Goal: Complete application form: Complete application form

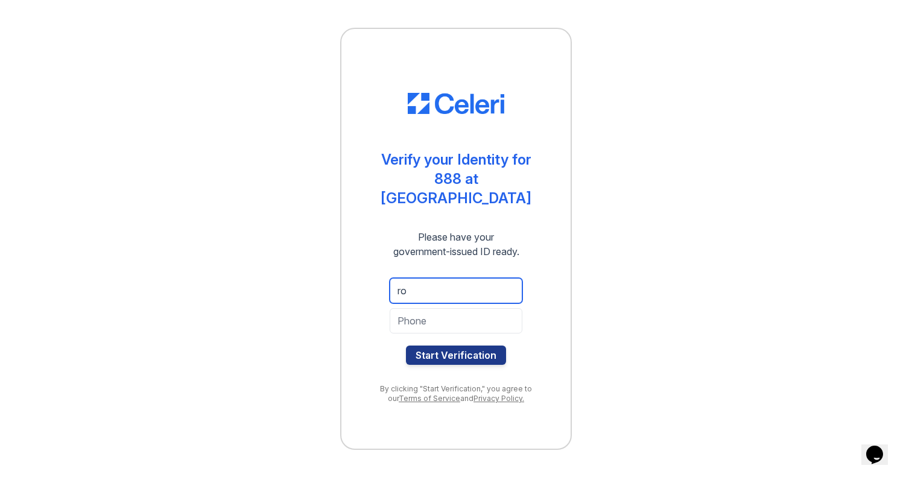
type input "r"
type input "[EMAIL_ADDRESS][DOMAIN_NAME]"
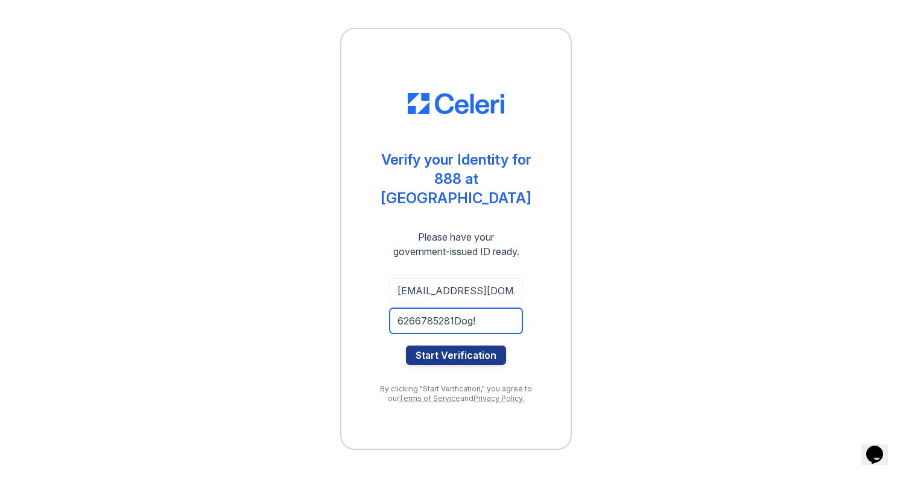
click at [475, 308] on input "6266785281Dog!" at bounding box center [456, 320] width 133 height 25
type input "6"
type input "6266224879"
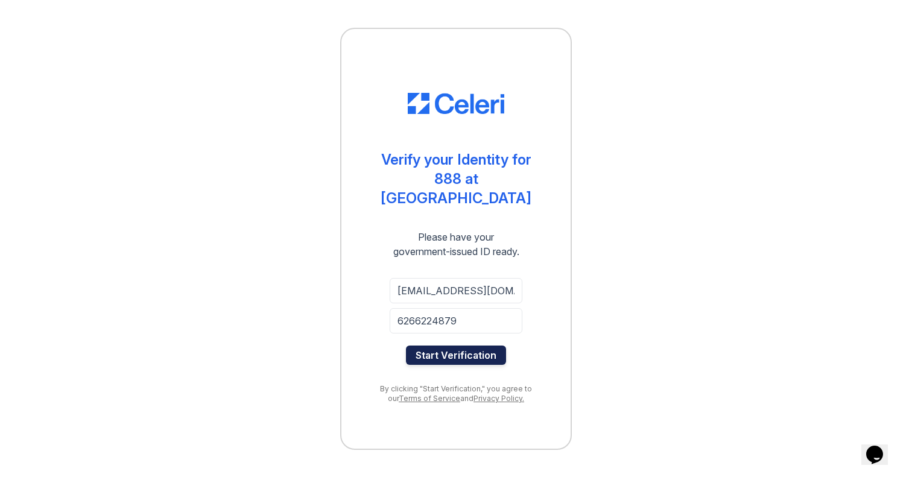
click at [479, 353] on button "Start Verification" at bounding box center [456, 355] width 100 height 19
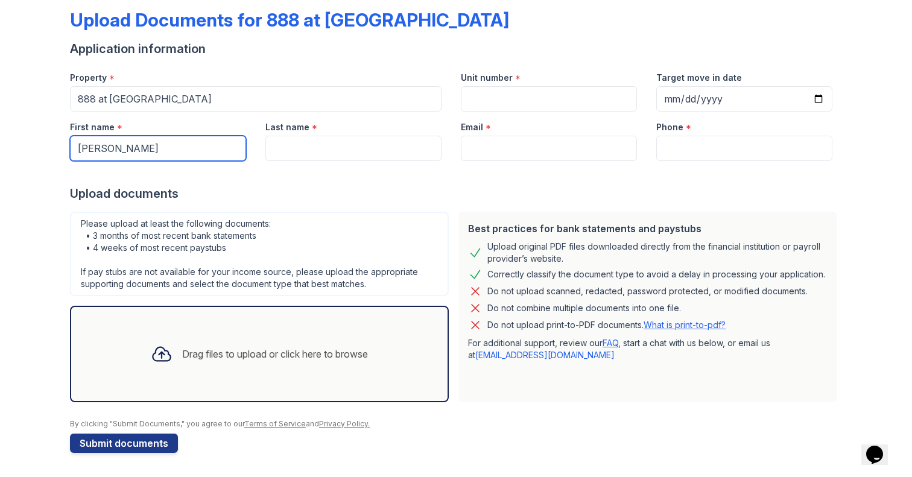
type input "Rosemarie"
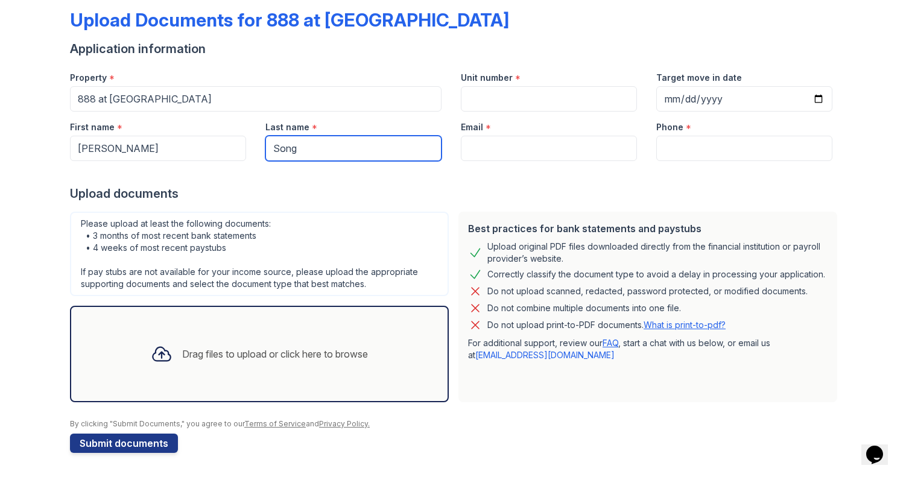
type input "Song"
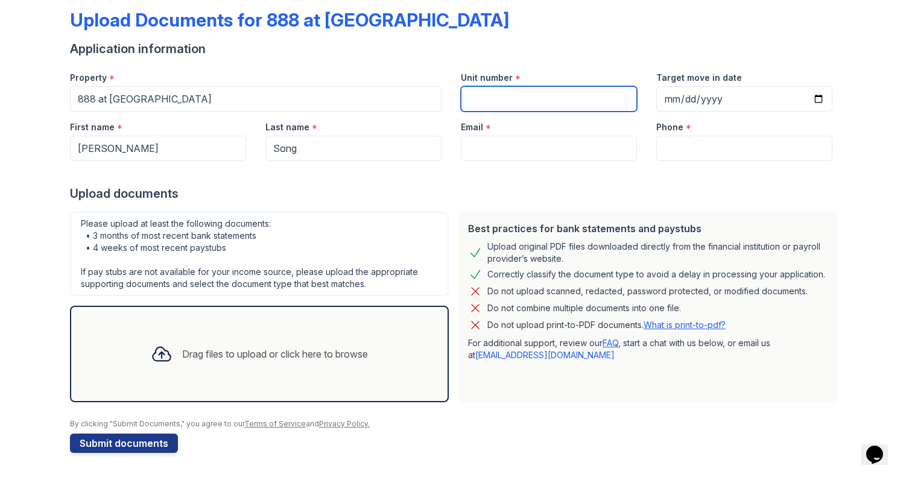
click at [500, 101] on input "Unit number" at bounding box center [549, 98] width 176 height 25
type input "2607"
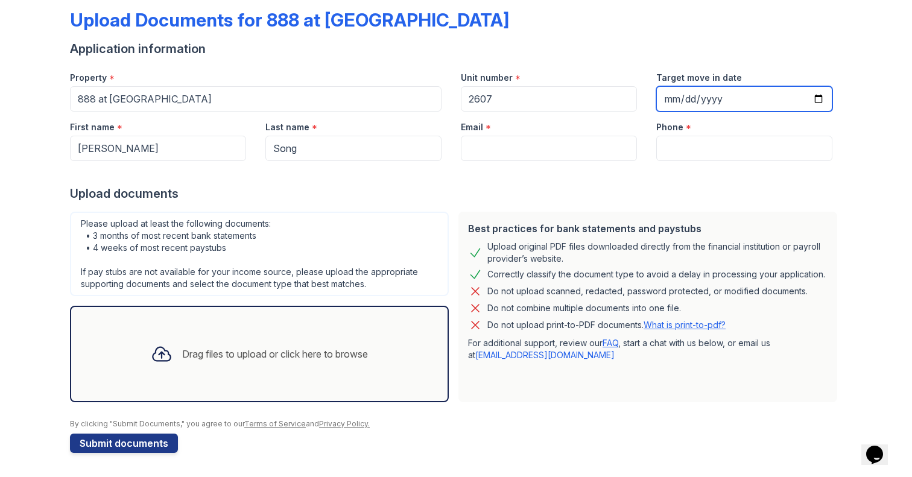
click at [665, 103] on input "Target move in date" at bounding box center [744, 98] width 176 height 25
type input "2025-10-09"
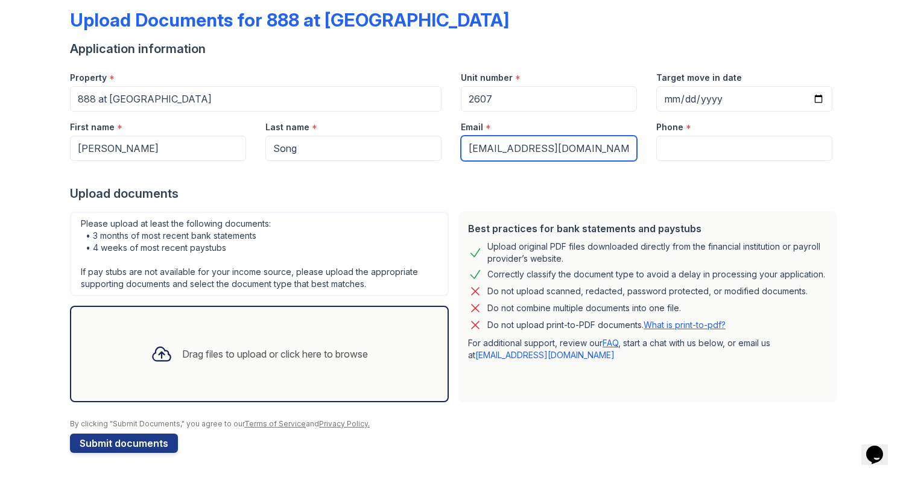
type input "rosesong03@gmail.com"
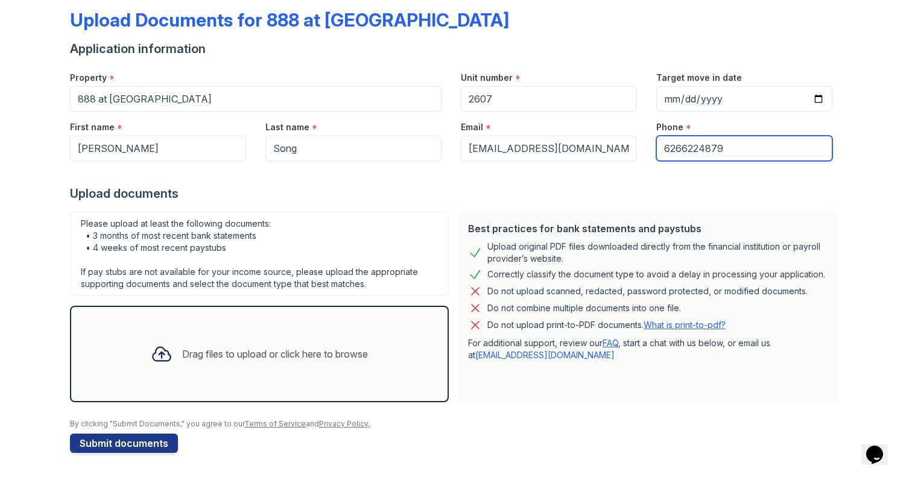
type input "6266224879"
click at [675, 182] on div at bounding box center [456, 173] width 772 height 24
click at [163, 363] on icon at bounding box center [162, 354] width 22 height 22
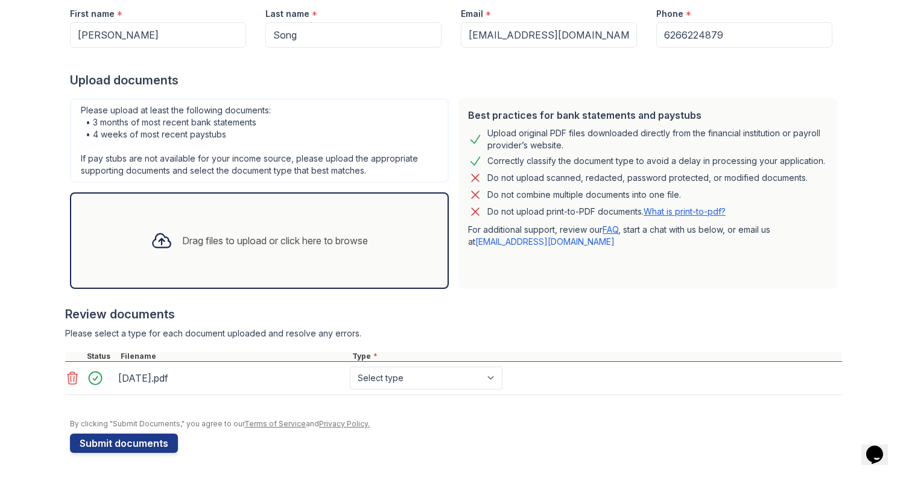
scroll to position [174, 0]
click at [186, 226] on div "Drag files to upload or click here to browse" at bounding box center [259, 240] width 236 height 41
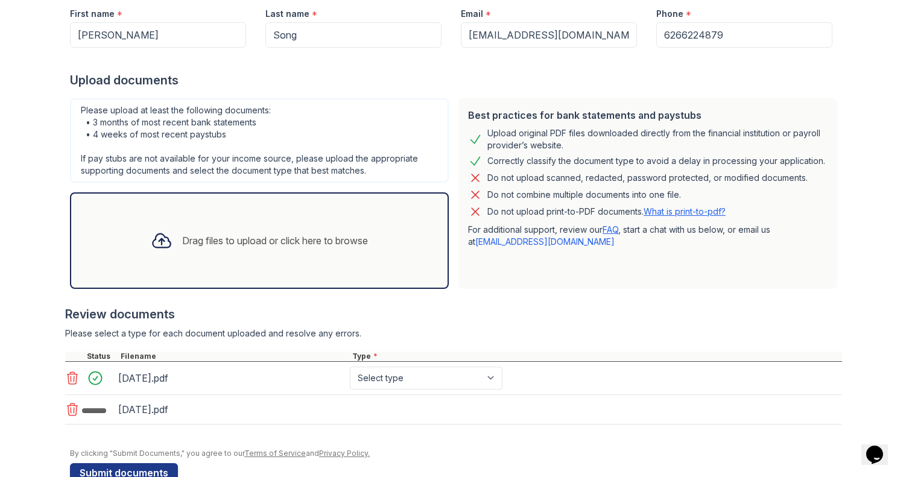
click at [205, 245] on div "Drag files to upload or click here to browse" at bounding box center [275, 240] width 186 height 14
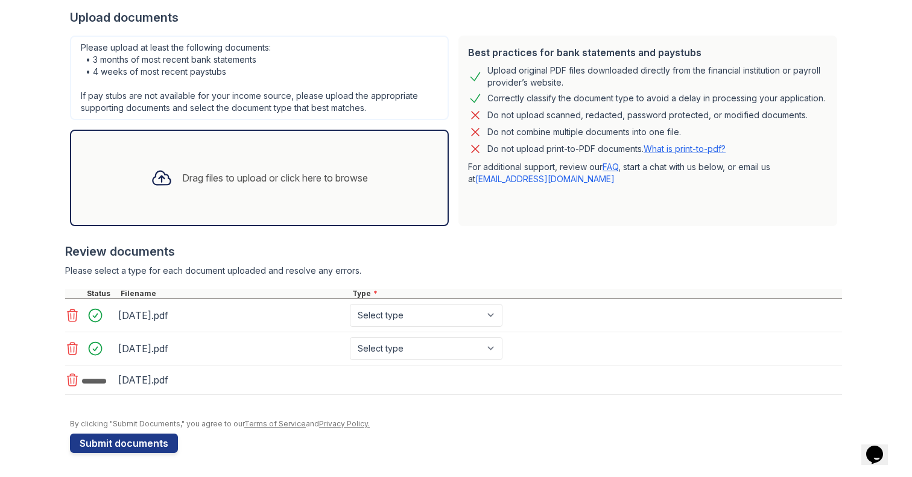
scroll to position [237, 0]
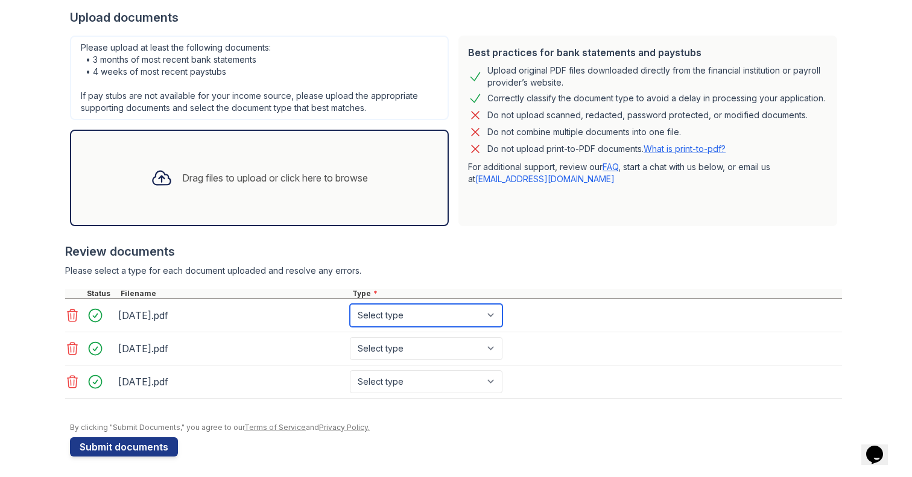
select select "bank_statement"
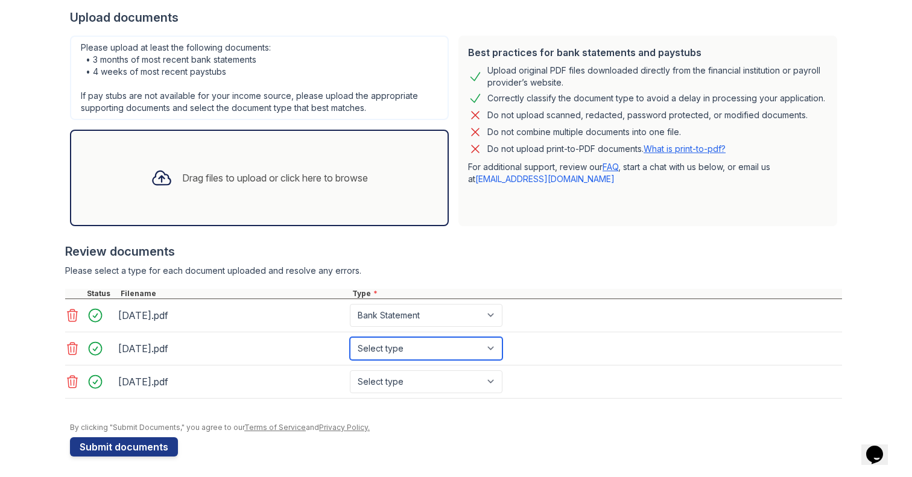
select select "bank_statement"
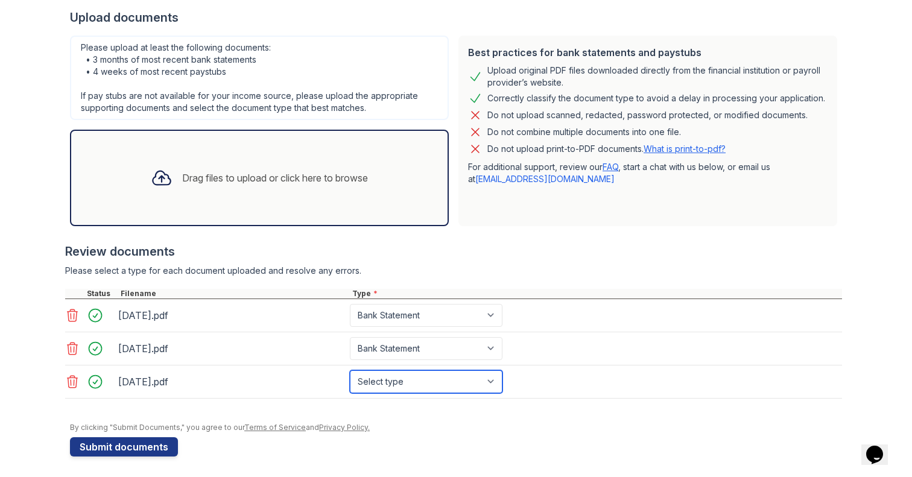
select select "bank_statement"
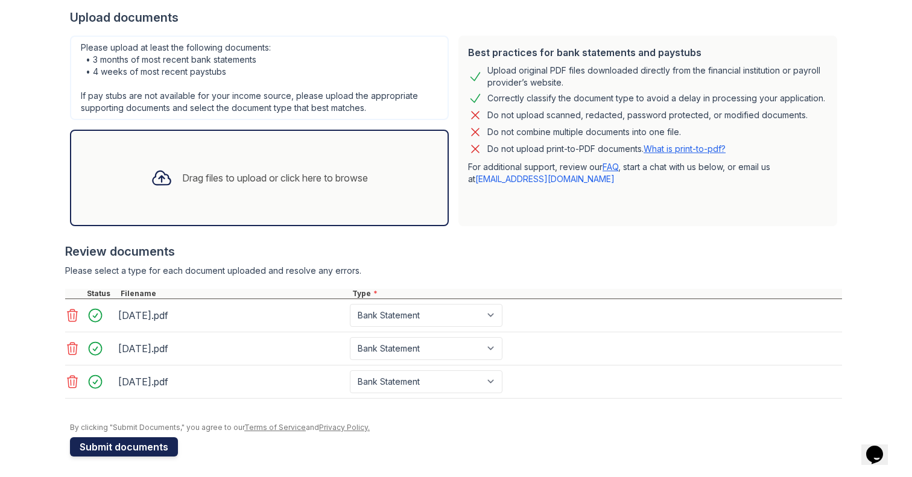
click at [144, 447] on button "Submit documents" at bounding box center [124, 446] width 108 height 19
